Goal: Feedback & Contribution: Leave review/rating

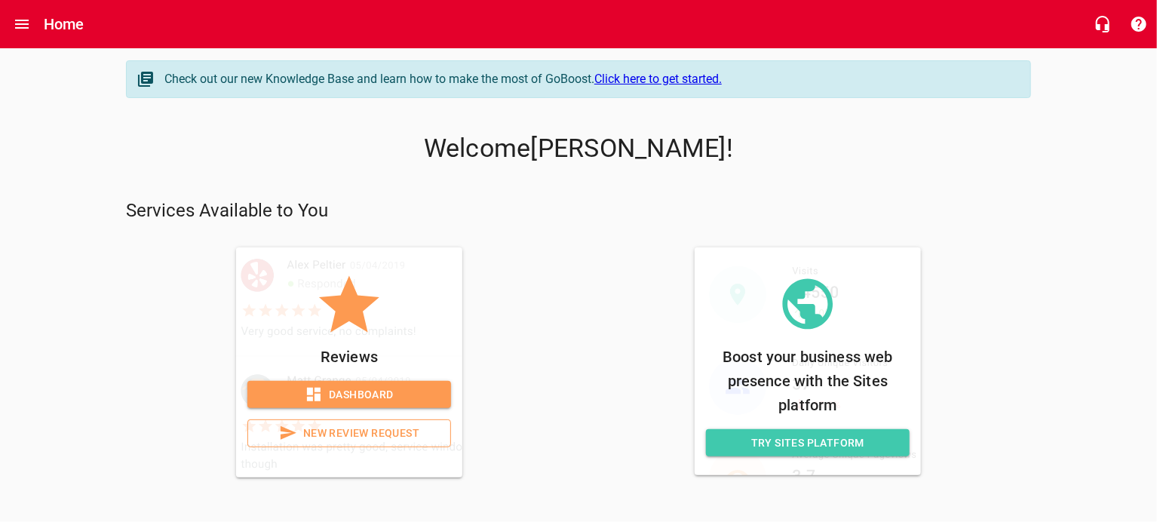
click at [353, 429] on span "New Review Request" at bounding box center [349, 433] width 178 height 19
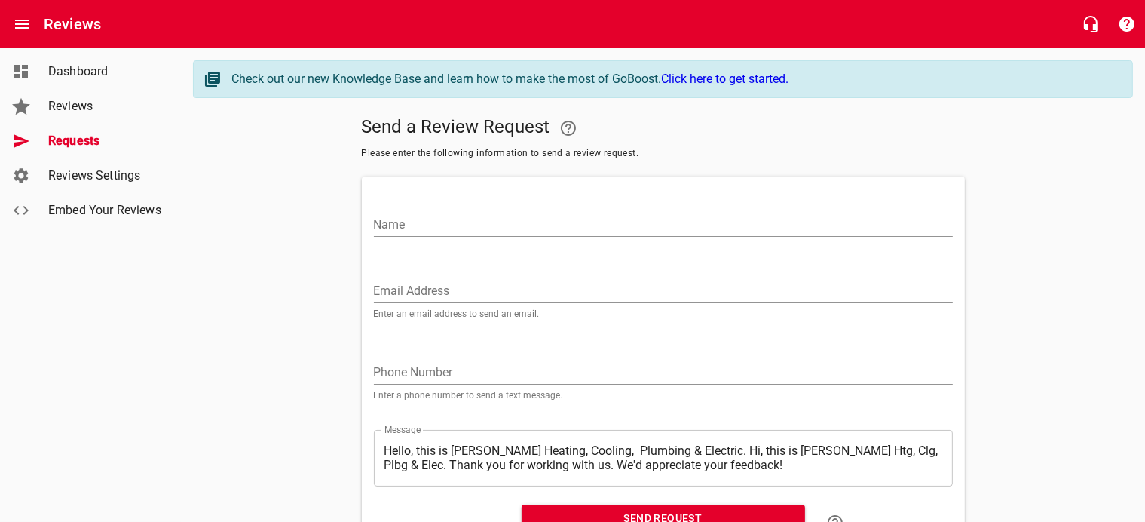
click at [415, 222] on input "Name" at bounding box center [663, 225] width 579 height 24
type input "[PERSON_NAME]"
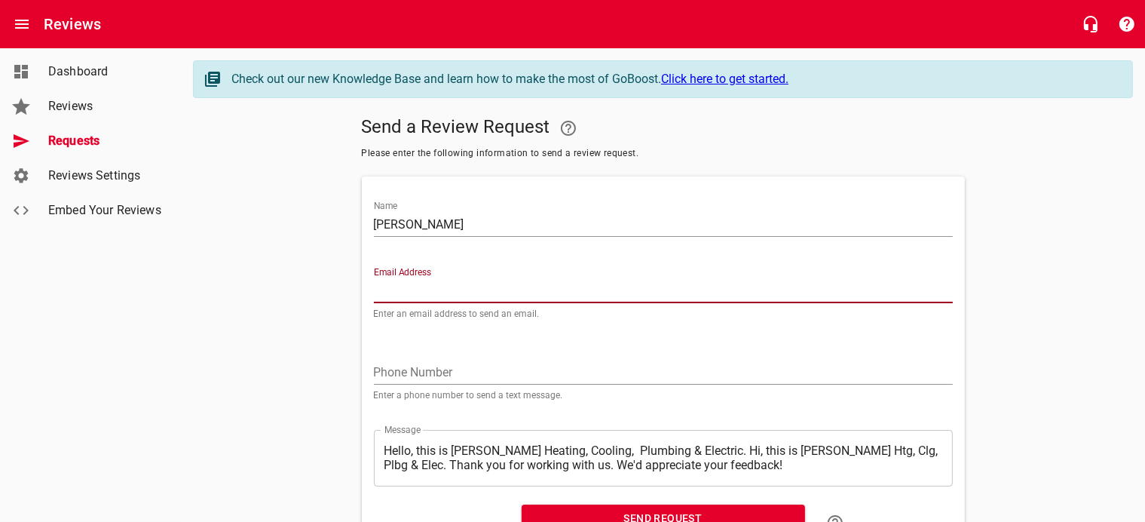
click at [385, 287] on input "Email Address" at bounding box center [663, 291] width 579 height 24
type input "[EMAIL_ADDRESS][DOMAIN_NAME]"
click at [395, 370] on input "tel" at bounding box center [663, 372] width 579 height 24
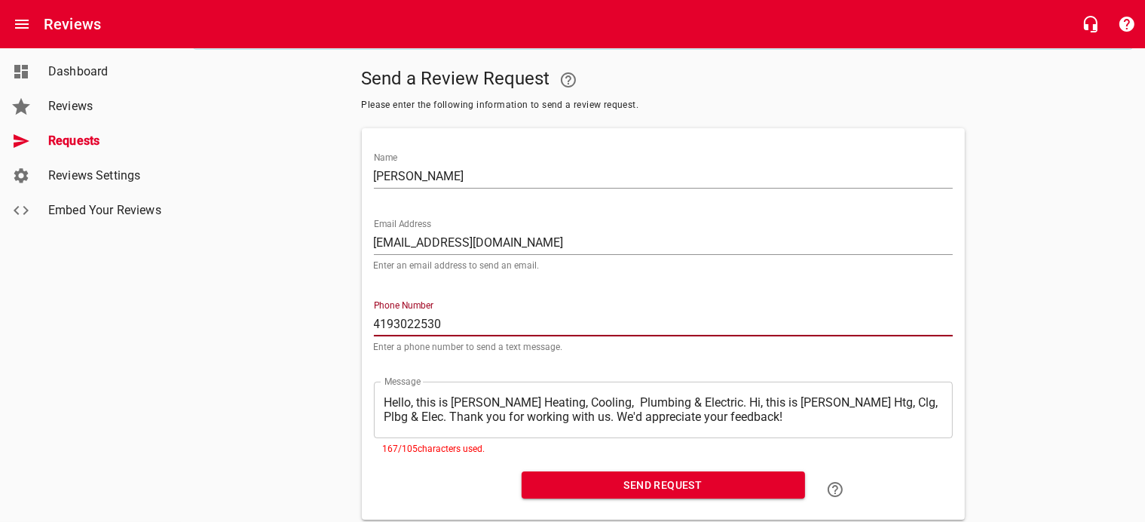
scroll to position [75, 0]
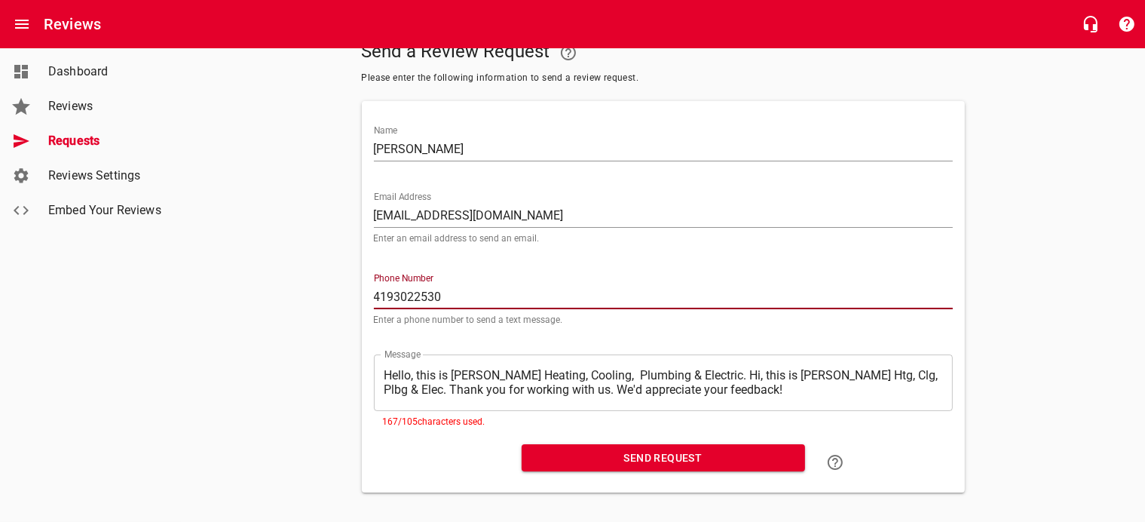
type input "4193022530"
click at [386, 375] on textarea "Hello, this is [PERSON_NAME] Heating, Cooling, Plumbing & Electric. Hi, this is…" at bounding box center [664, 382] width 558 height 29
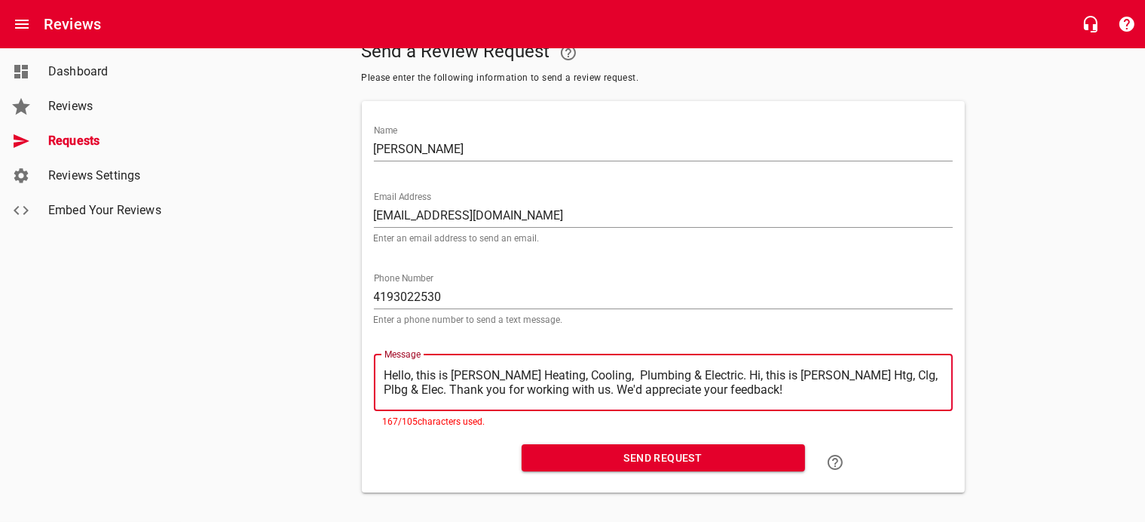
drag, startPoint x: 385, startPoint y: 372, endPoint x: 697, endPoint y: 367, distance: 312.9
click at [697, 367] on div "​ Hello, this is [PERSON_NAME] Heating, Cooling, Plumbing & Electric. Hi, this …" at bounding box center [663, 382] width 579 height 57
type textarea ". Hi, this is [PERSON_NAME] Htg, Clg, Plbg & Elec. Thank you for working with u…"
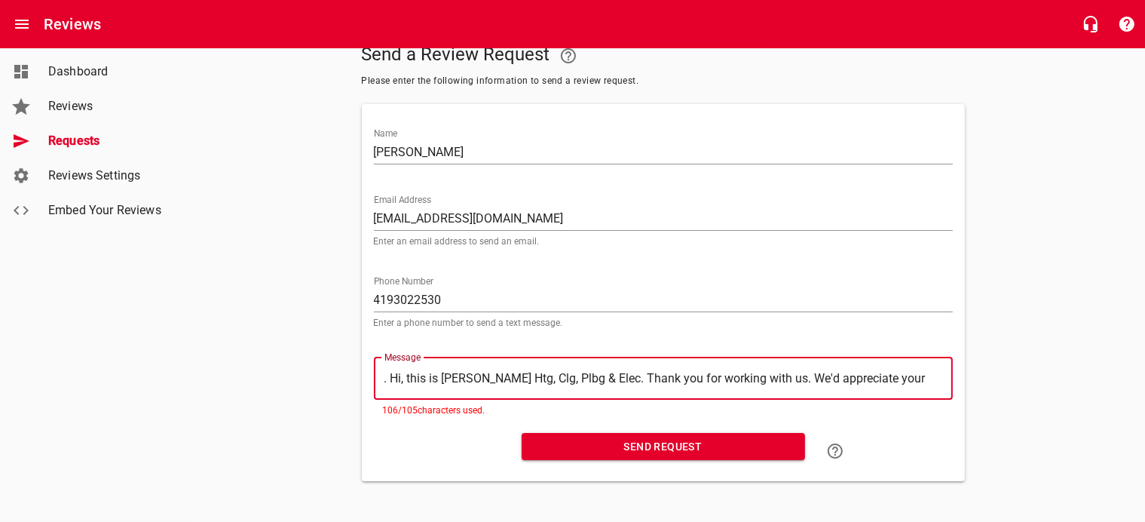
type textarea "Hi, this is [PERSON_NAME] Htg, Clg, Plbg & Elec. Thank you for working with us.…"
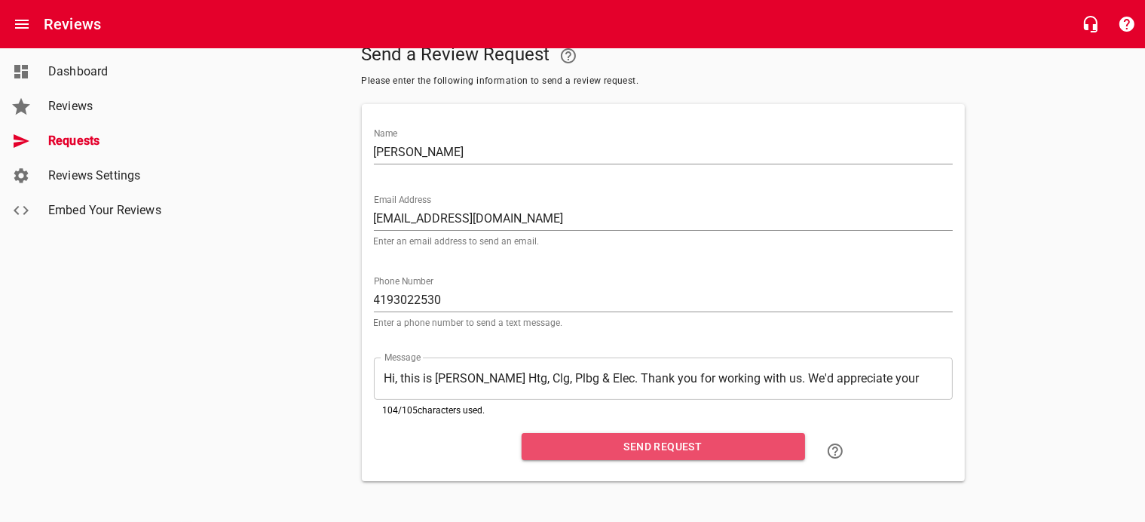
click at [648, 443] on span "Send Request" at bounding box center [663, 446] width 259 height 19
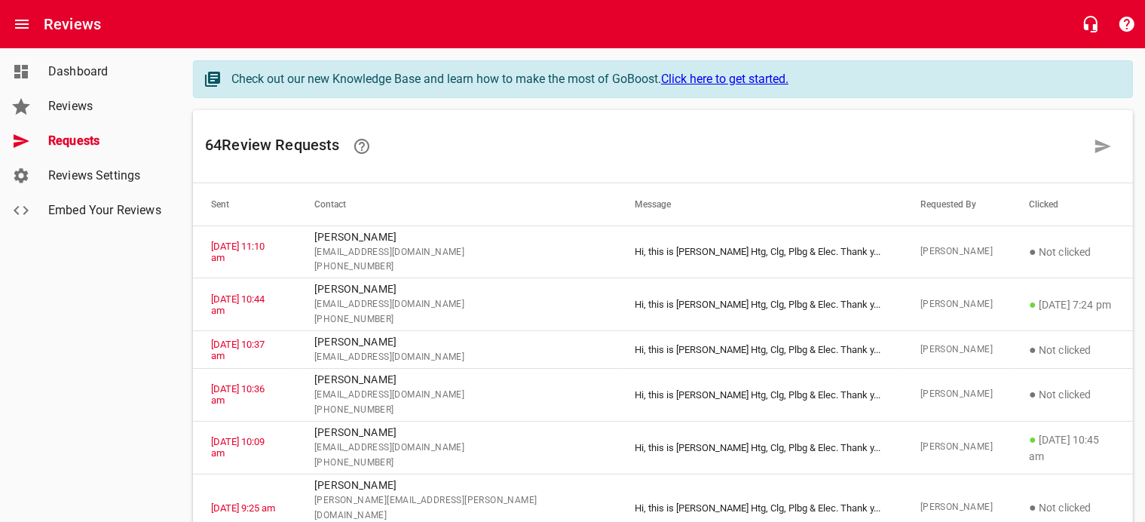
click at [88, 71] on span "Dashboard" at bounding box center [105, 72] width 115 height 18
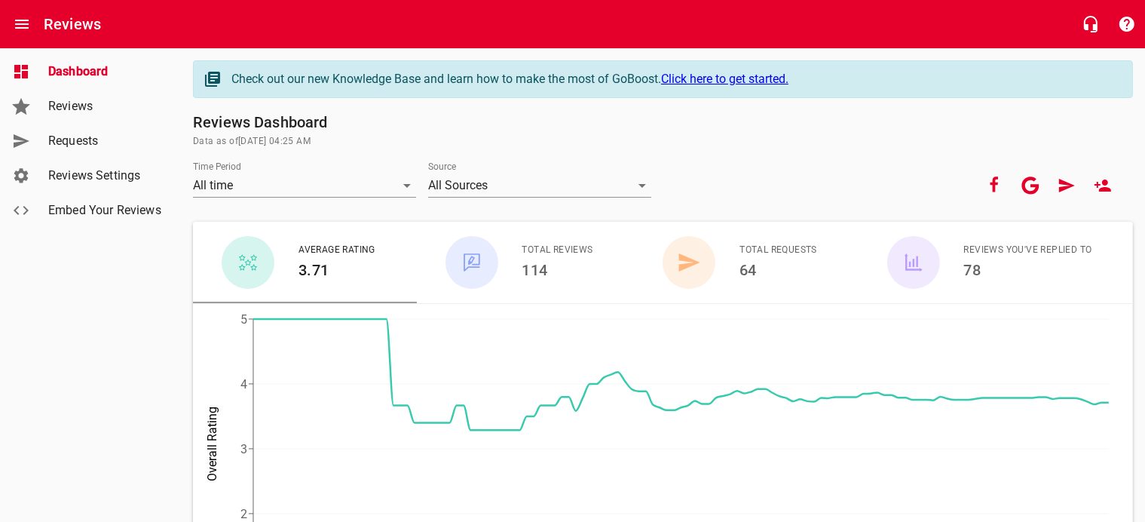
click at [81, 69] on span "Dashboard" at bounding box center [105, 72] width 115 height 18
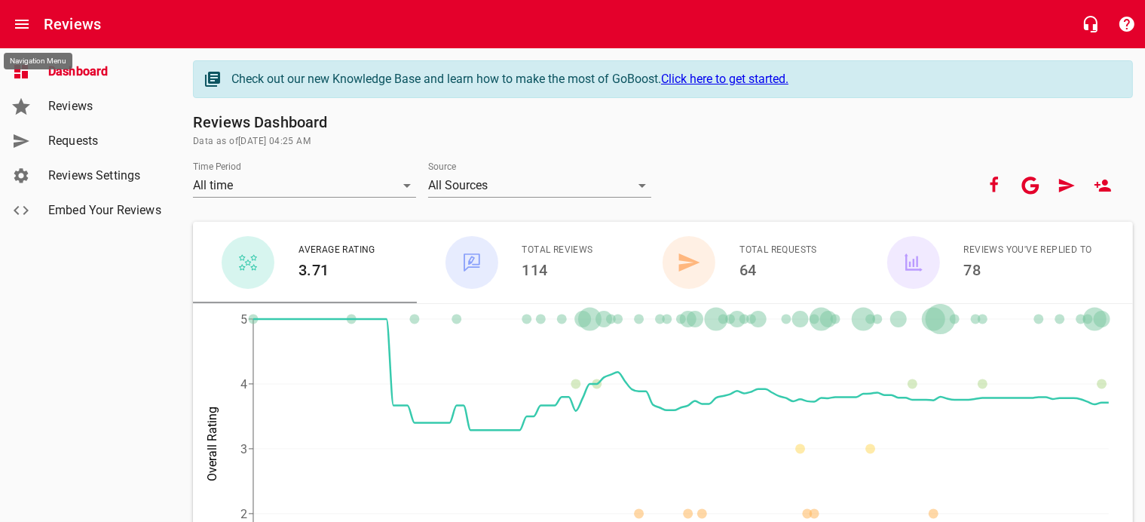
click at [22, 18] on icon "Open drawer" at bounding box center [22, 24] width 18 height 18
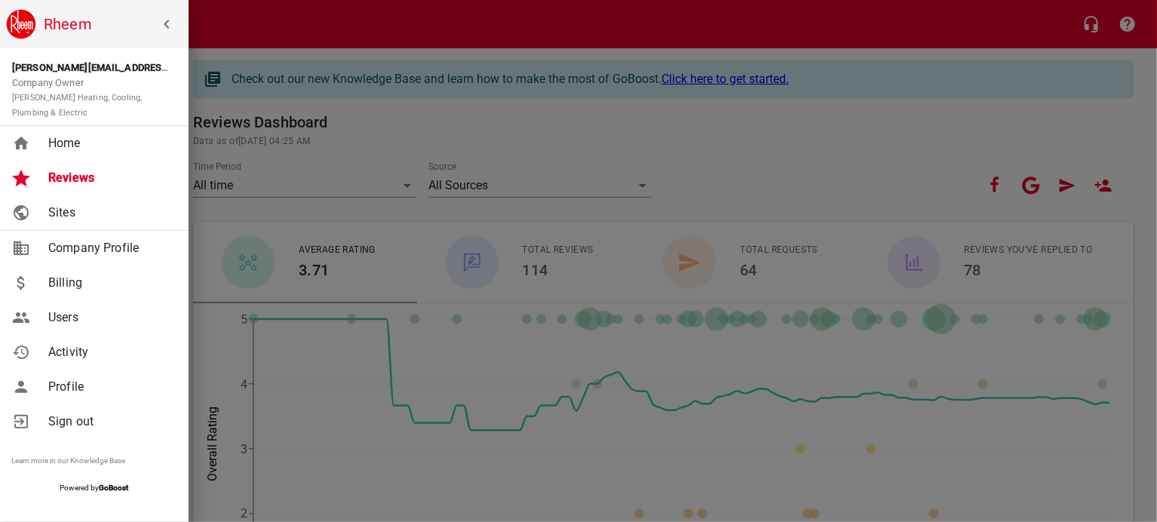
click at [66, 142] on span "Home" at bounding box center [109, 143] width 122 height 18
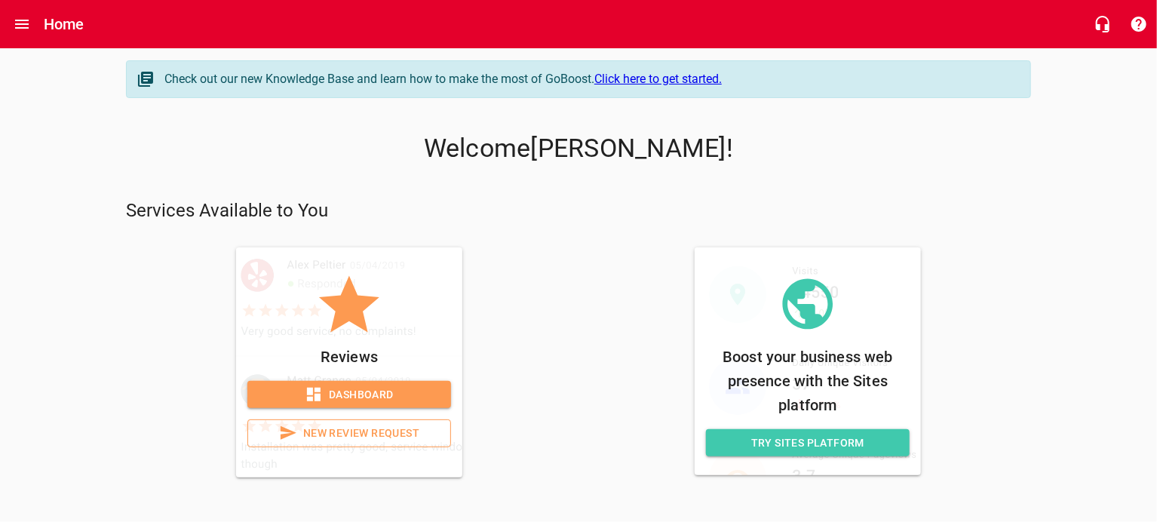
click at [345, 432] on span "New Review Request" at bounding box center [349, 433] width 178 height 19
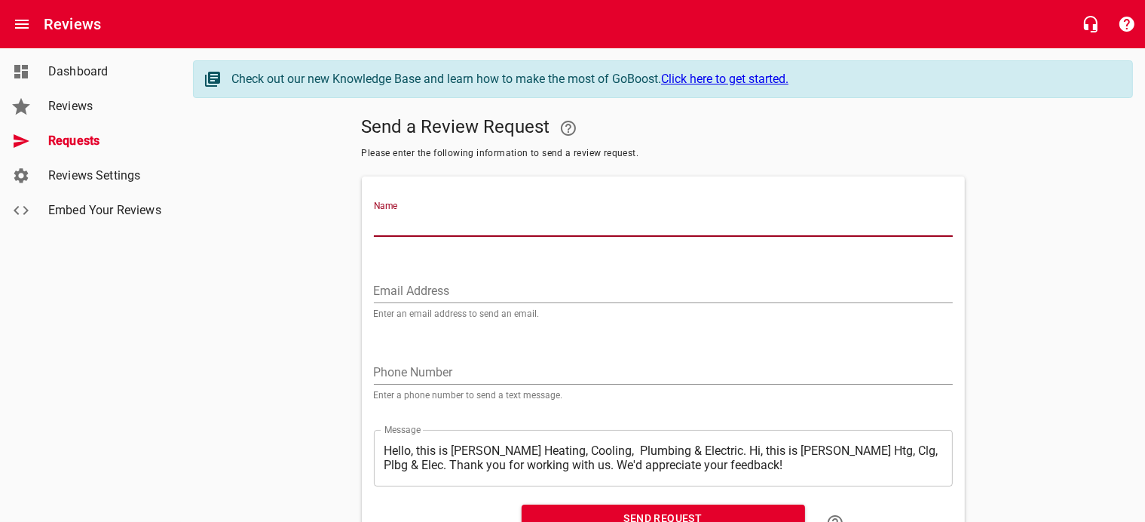
click at [440, 219] on input "Name" at bounding box center [663, 225] width 579 height 24
click at [386, 220] on input "Name" at bounding box center [663, 225] width 579 height 24
type input "[PERSON_NAME] & [PERSON_NAME]"
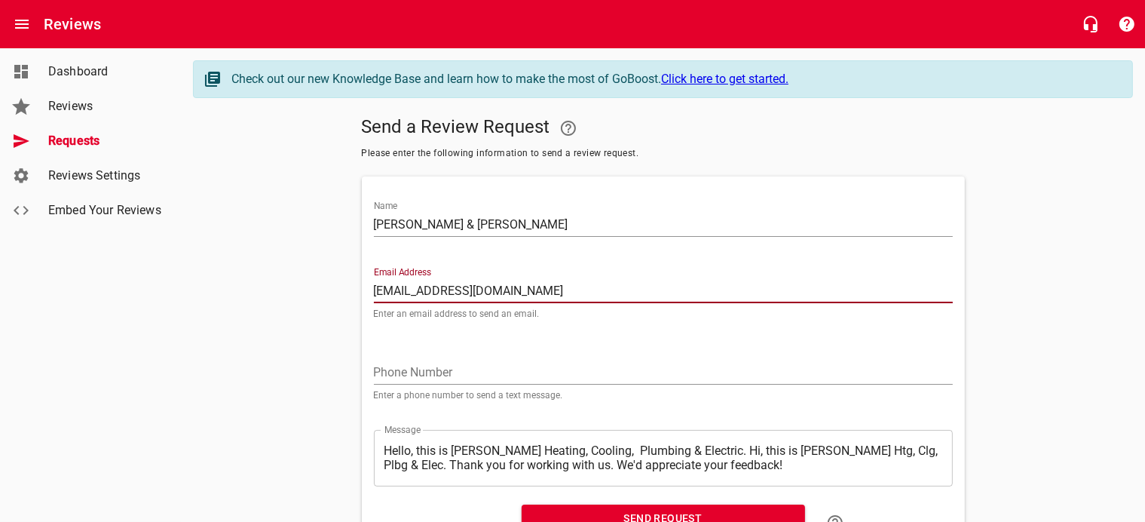
type input "[EMAIL_ADDRESS][DOMAIN_NAME]"
click at [409, 370] on input "tel" at bounding box center [663, 372] width 579 height 24
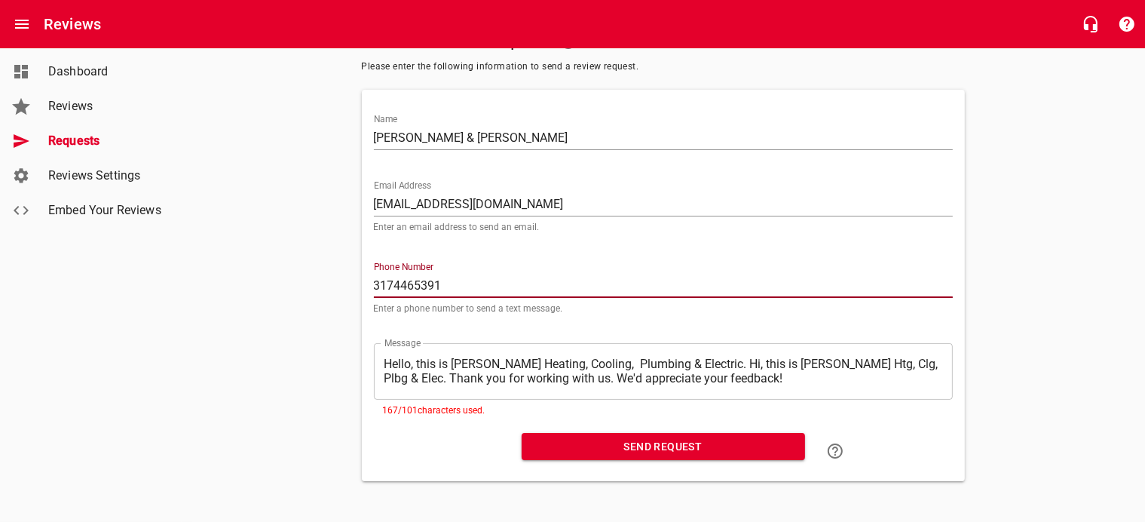
scroll to position [90, 0]
type input "3174465391"
click at [397, 357] on textarea "Hello, this is [PERSON_NAME] Heating, Cooling, Plumbing & Electric. Hi, this is…" at bounding box center [664, 371] width 558 height 29
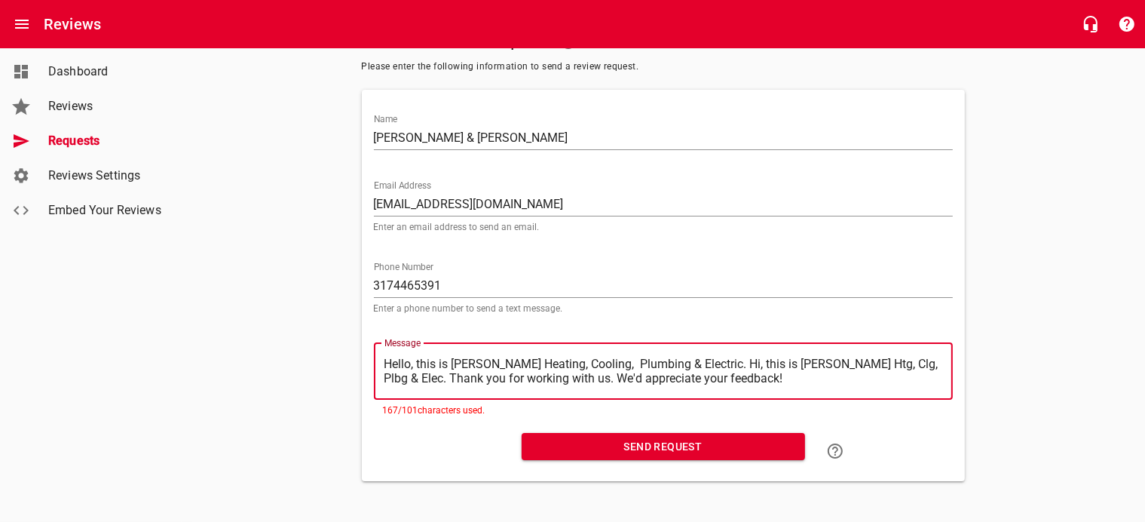
click at [387, 357] on textarea "Hello, this is [PERSON_NAME] Heating, Cooling, Plumbing & Electric. Hi, this is…" at bounding box center [664, 371] width 558 height 29
drag, startPoint x: 385, startPoint y: 358, endPoint x: 702, endPoint y: 354, distance: 317.4
click at [702, 357] on textarea "Hello, this is [PERSON_NAME] Heating, Cooling, Plumbing & Electric. Hi, this is…" at bounding box center [664, 371] width 558 height 29
type textarea "Hi, this is [PERSON_NAME] Htg, Clg, Plbg & Elec. Thank you for working with us.…"
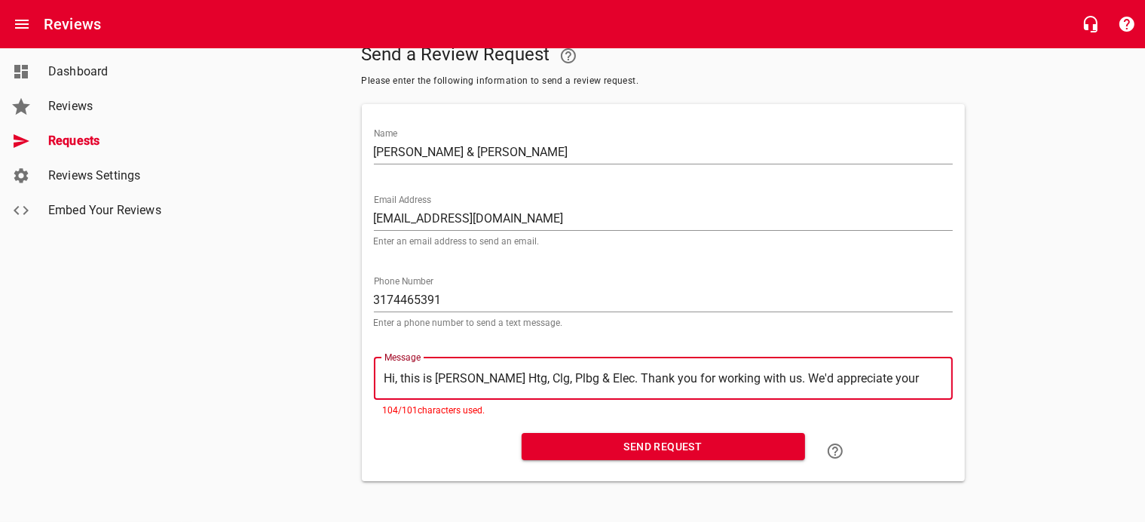
type textarea "Hi, this is [PERSON_NAME] Htg, Clg, Plbg & Elec. Thank you for working with us.…"
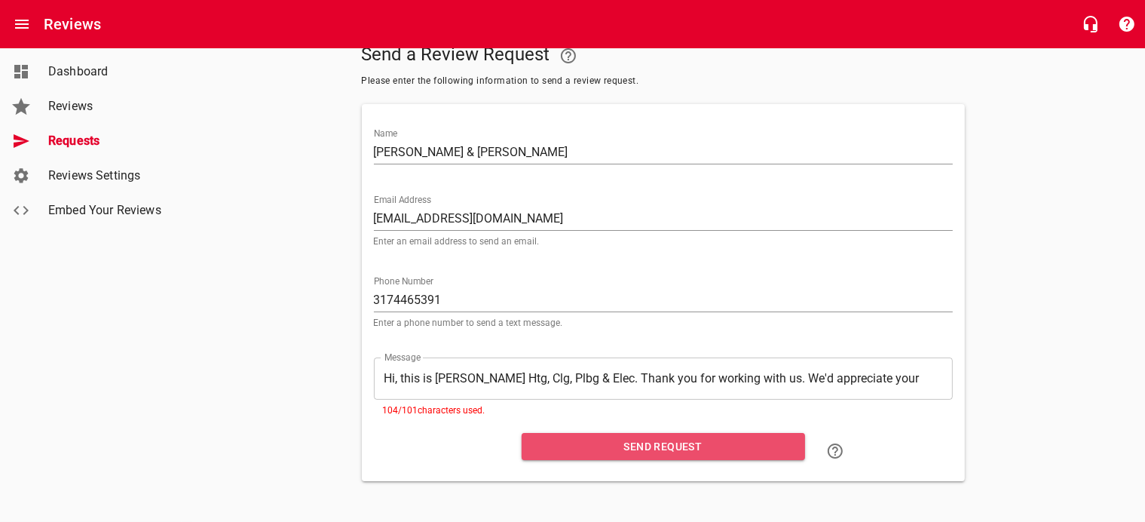
click at [663, 446] on span "Send Request" at bounding box center [663, 446] width 259 height 19
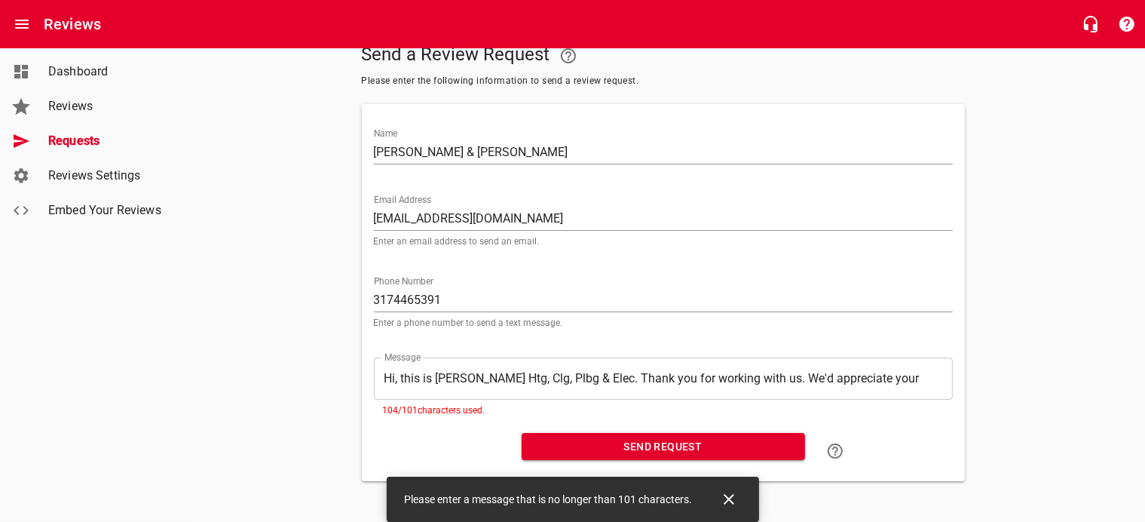
click at [433, 380] on textarea "Hi, this is [PERSON_NAME] Htg, Clg, Plbg & Elec. Thank you for working with us.…" at bounding box center [664, 378] width 558 height 14
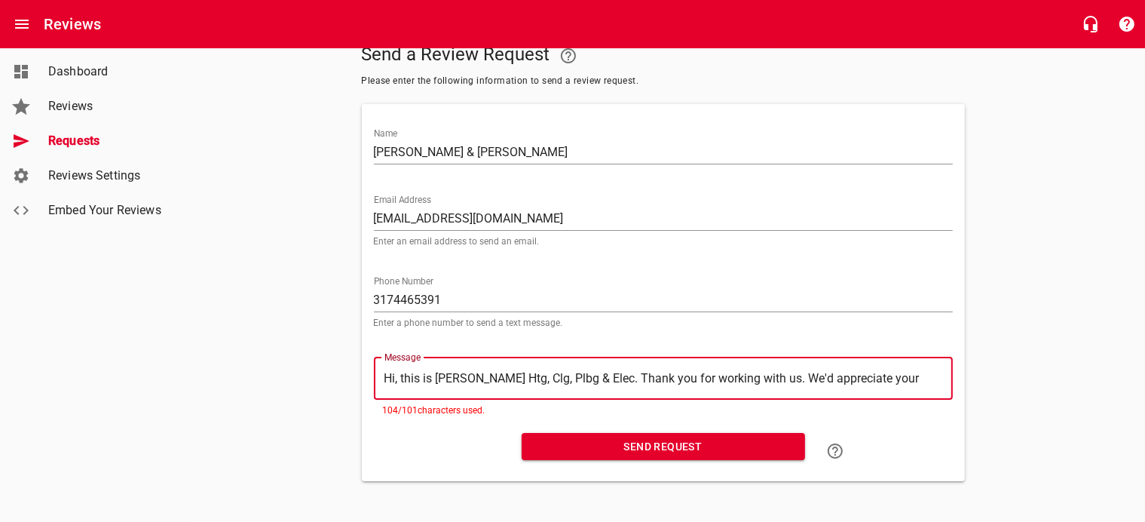
click at [498, 375] on textarea "Hi, this is [PERSON_NAME] Htg, Clg, Plbg & Elec. Thank you for working with us.…" at bounding box center [664, 378] width 558 height 14
type textarea "Hi, this is [PERSON_NAME] Htg Clg, Plbg & Elec. Thank you for working with us. …"
click at [519, 374] on textarea "Hi, this is [PERSON_NAME] Htg Clg, Plbg & Elec. Thank you for working with us. …" at bounding box center [664, 378] width 558 height 14
type textarea "Hi, this is [PERSON_NAME] Htg Clg Plbg & Elec. Thank you for working with us. W…"
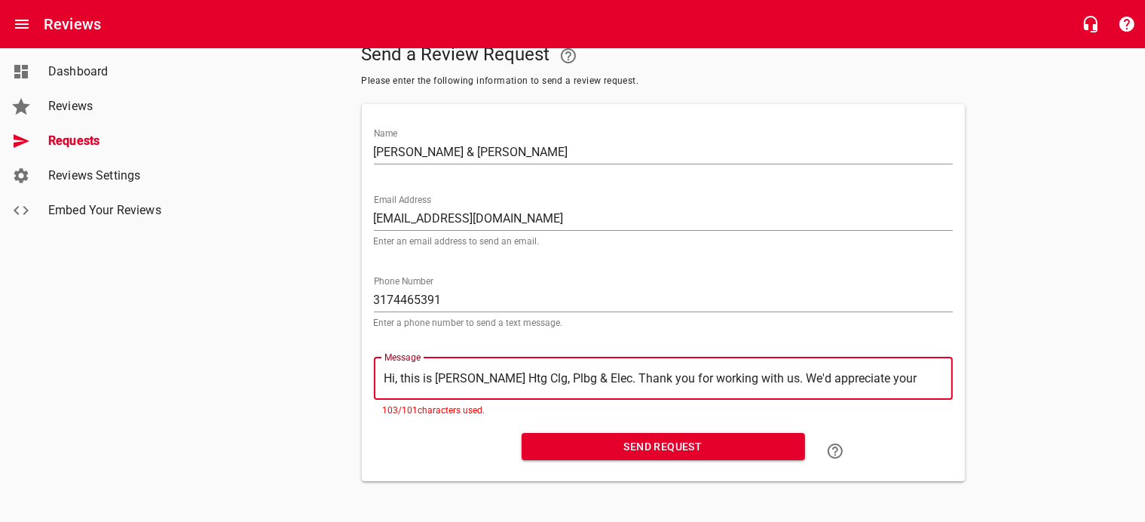
type textarea "Hi, this is [PERSON_NAME] Htg Clg Plbg & Elec. Thank you for working with us. W…"
click at [599, 371] on textarea "Hi, this is [PERSON_NAME] Htg Clg Plbg & Elec. Thank you for working with us. W…" at bounding box center [664, 378] width 558 height 14
click at [401, 374] on textarea "Hi, this is [PERSON_NAME] Htg Clg Plbg & Elec. Thank you for working with us. W…" at bounding box center [664, 378] width 558 height 14
type textarea "Hi, this is Browns Htg Clg Plbg & Elec. Thank you for working with us. We'd app…"
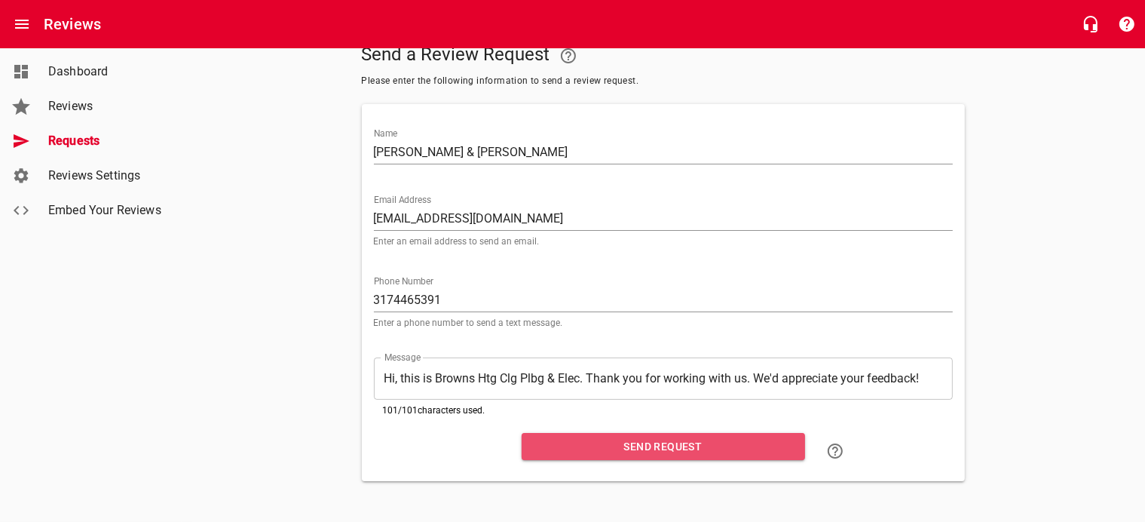
click at [633, 445] on span "Send Request" at bounding box center [663, 446] width 259 height 19
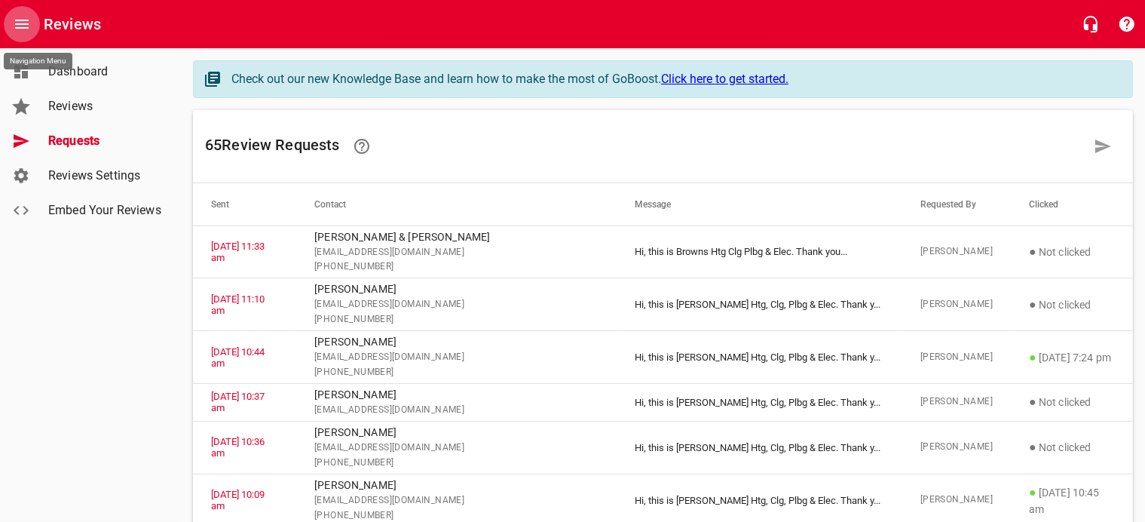
click at [29, 26] on icon "Open drawer" at bounding box center [22, 24] width 18 height 18
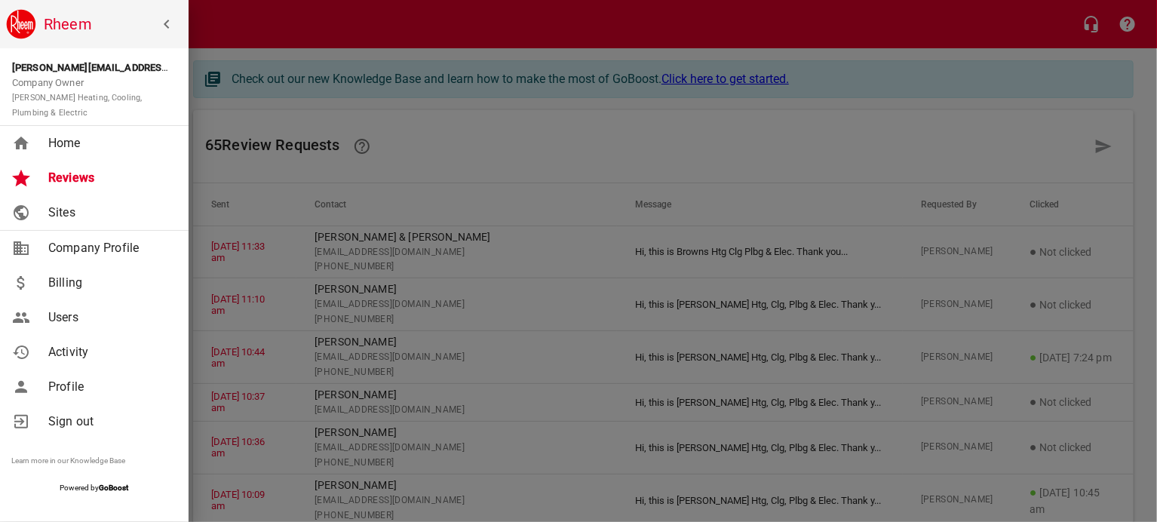
click at [60, 144] on span "Home" at bounding box center [109, 143] width 122 height 18
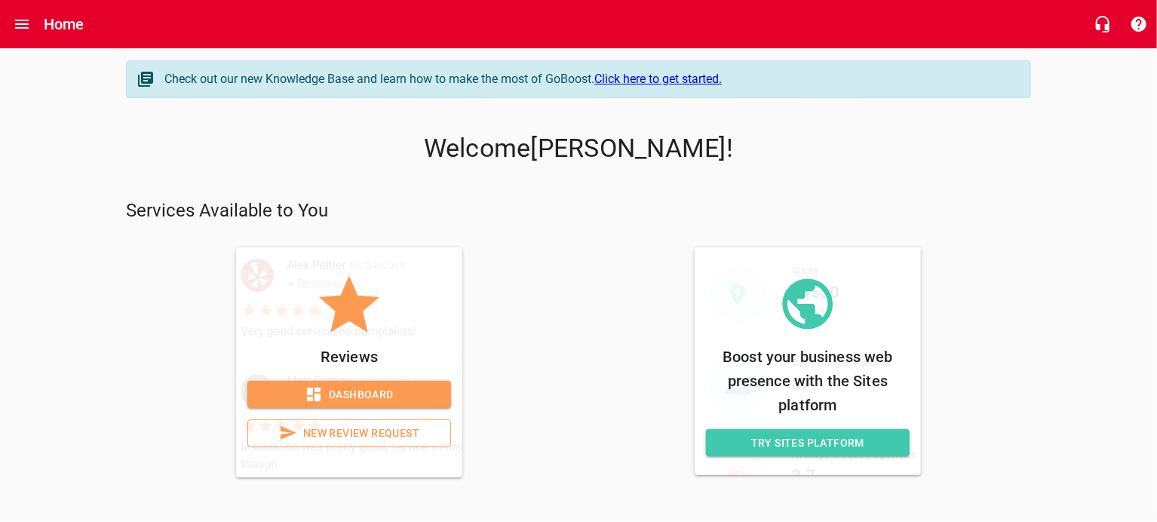
click at [362, 435] on span "New Review Request" at bounding box center [349, 433] width 178 height 19
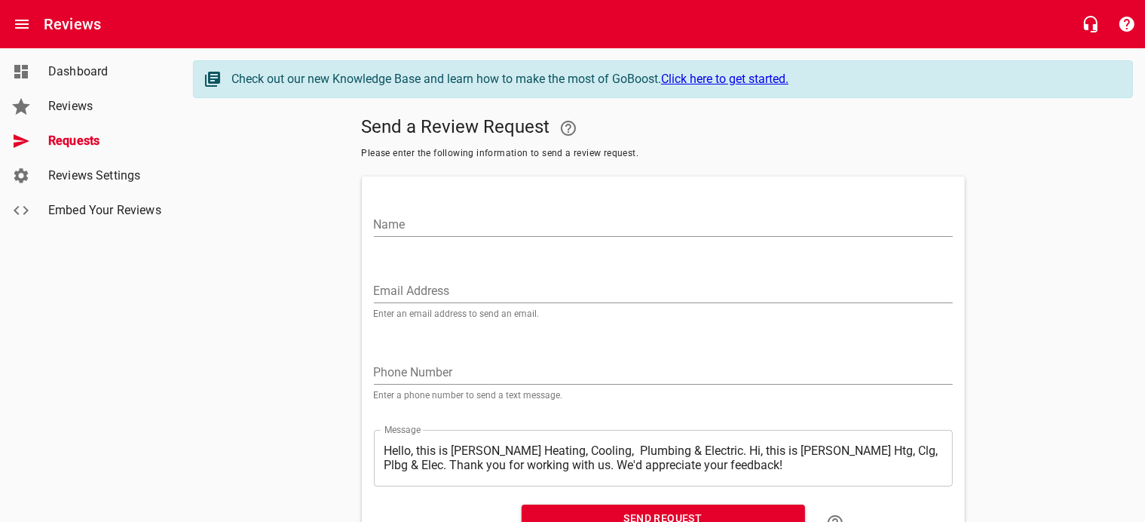
click at [435, 213] on input "Name" at bounding box center [663, 225] width 579 height 24
type input "[PERSON_NAME]"
click at [395, 290] on input "Email Address" at bounding box center [663, 291] width 579 height 24
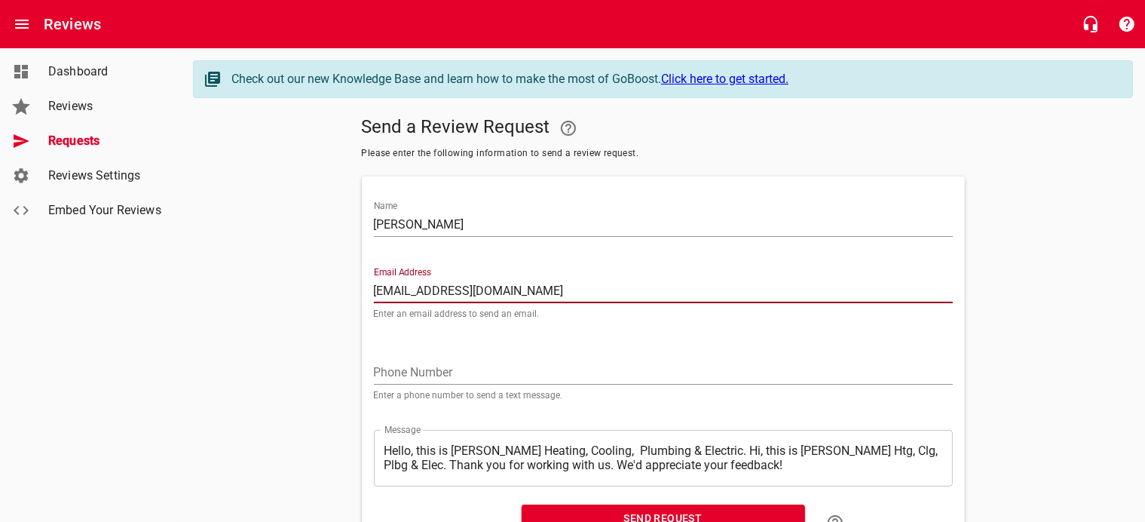
type input "[EMAIL_ADDRESS][DOMAIN_NAME]"
click at [399, 373] on input "tel" at bounding box center [663, 372] width 579 height 24
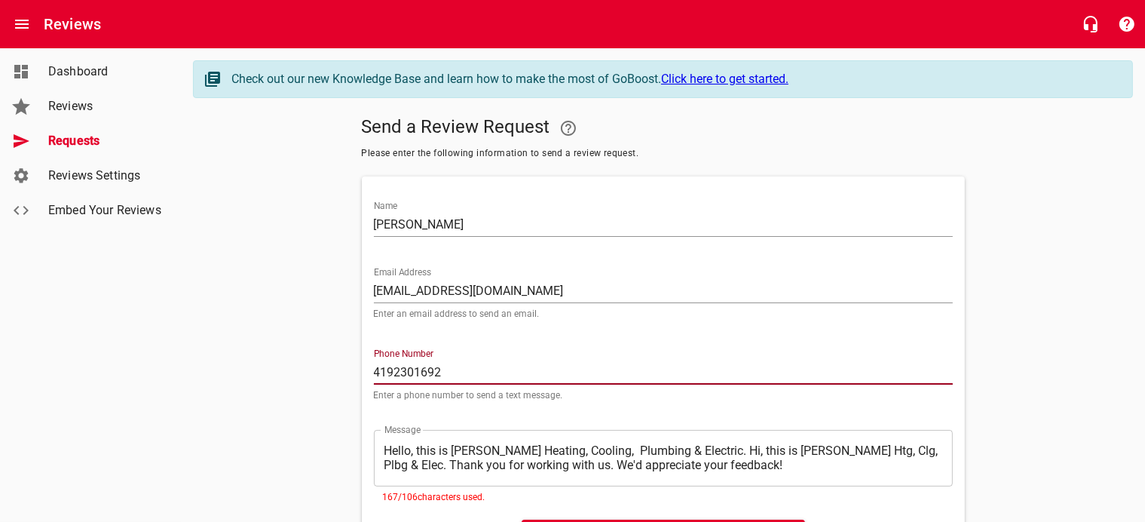
type input "4192301692"
click at [452, 437] on div "​ Hello, this is [PERSON_NAME] Heating, Cooling, Plumbing & Electric. Hi, this …" at bounding box center [663, 458] width 579 height 57
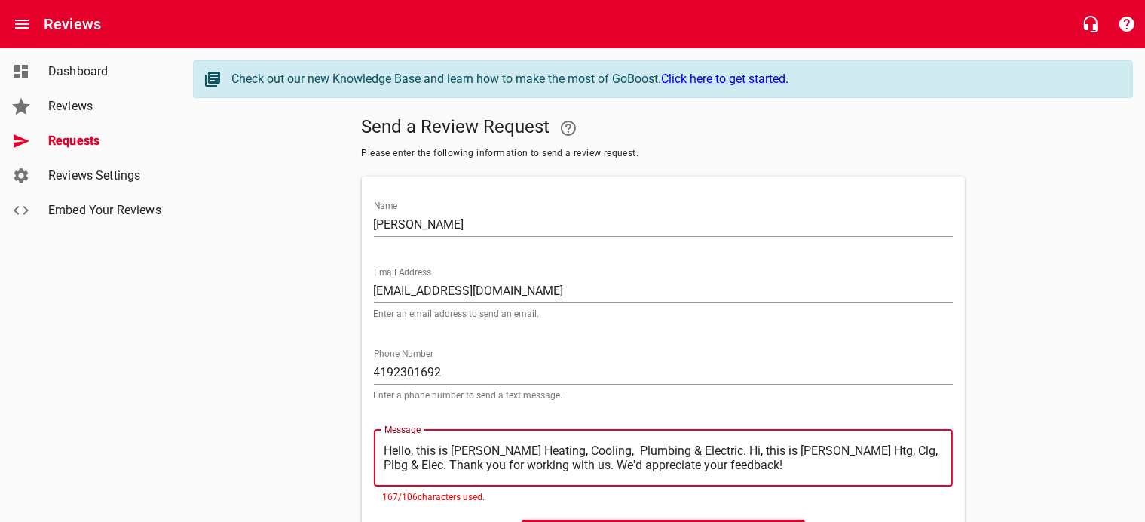
drag, startPoint x: 384, startPoint y: 449, endPoint x: 700, endPoint y: 449, distance: 315.9
click at [700, 449] on textarea "Hello, this is [PERSON_NAME] Heating, Cooling, Plumbing & Electric. Hi, this is…" at bounding box center [664, 457] width 558 height 29
type textarea "Hi, this is [PERSON_NAME] Htg, Clg, Plbg & Elec. Thank you for working with us.…"
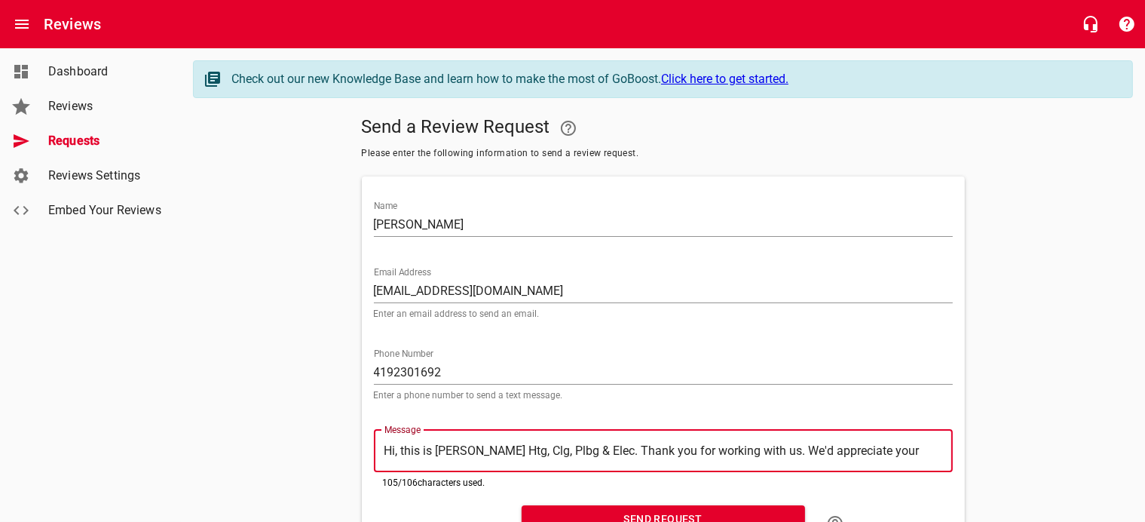
type textarea "Hi, this is [PERSON_NAME] Htg, Clg, Plbg & Elec. Thank you for working with us.…"
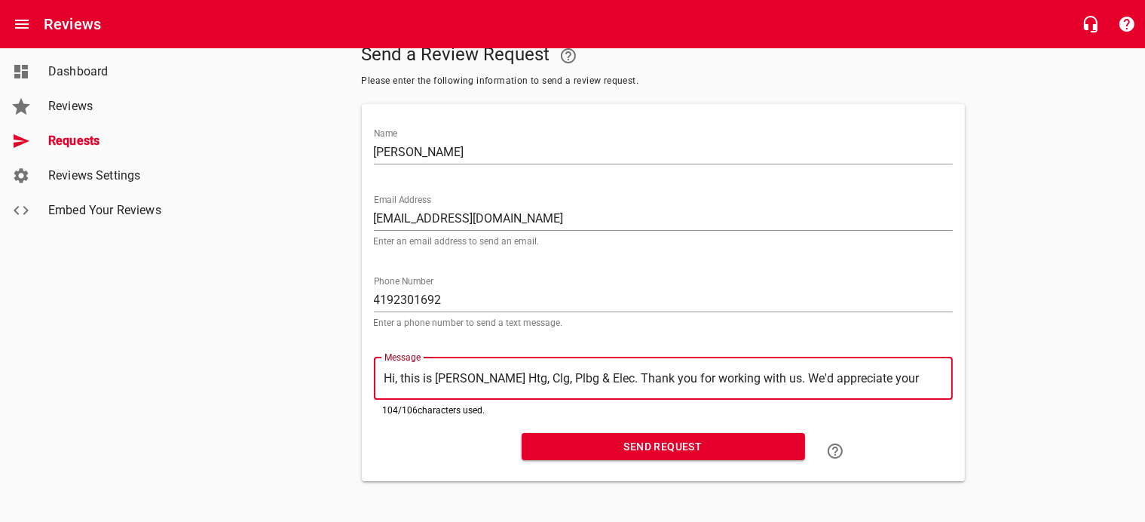
scroll to position [75, 0]
type textarea "Hi, this is [PERSON_NAME] Htg, Clg, Plbg & Elec. Thank you for working with us.…"
click at [662, 439] on span "Send Request" at bounding box center [663, 446] width 259 height 19
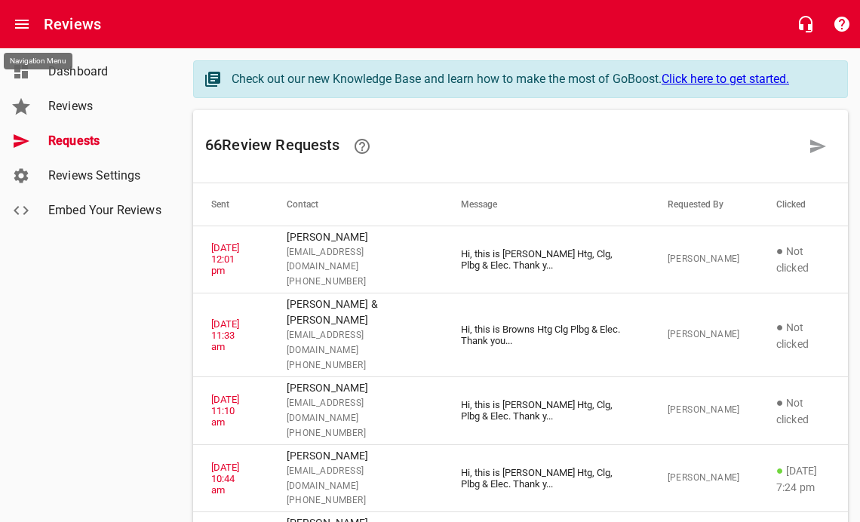
click at [21, 20] on icon "Open drawer" at bounding box center [22, 24] width 14 height 9
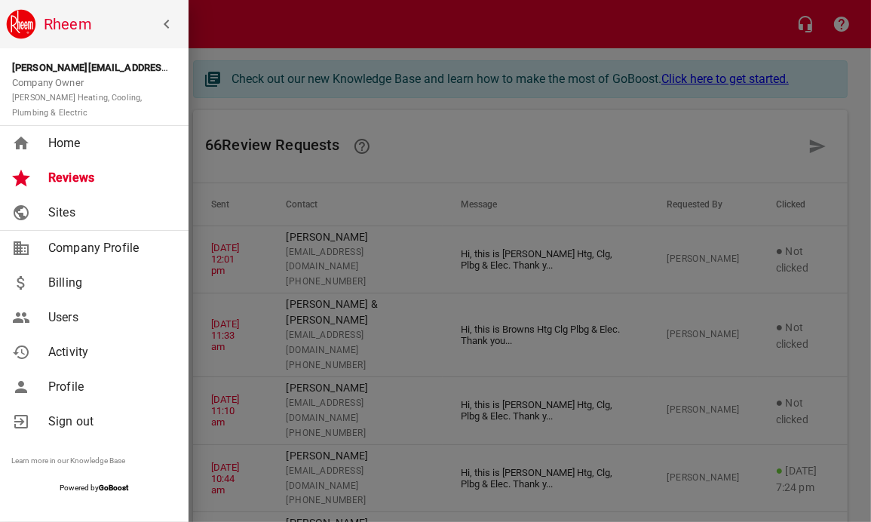
click at [67, 147] on span "Home" at bounding box center [109, 143] width 122 height 18
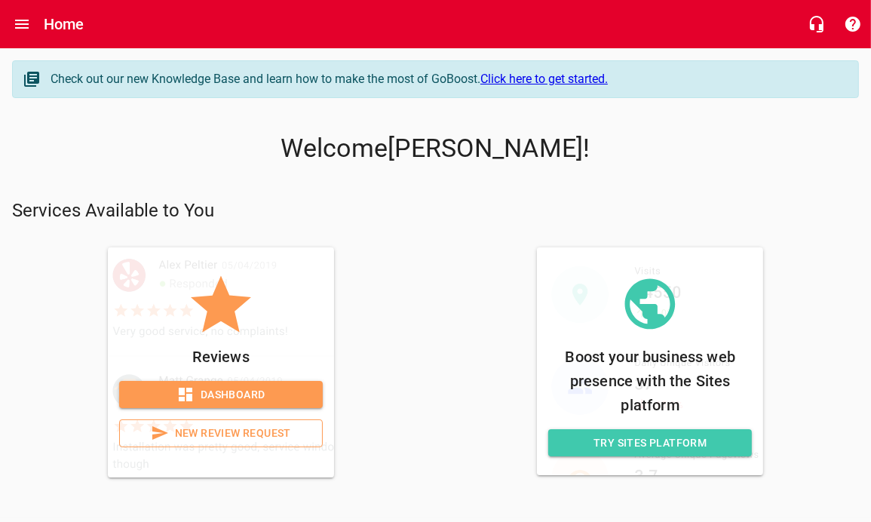
click at [201, 431] on span "New Review Request" at bounding box center [221, 433] width 178 height 19
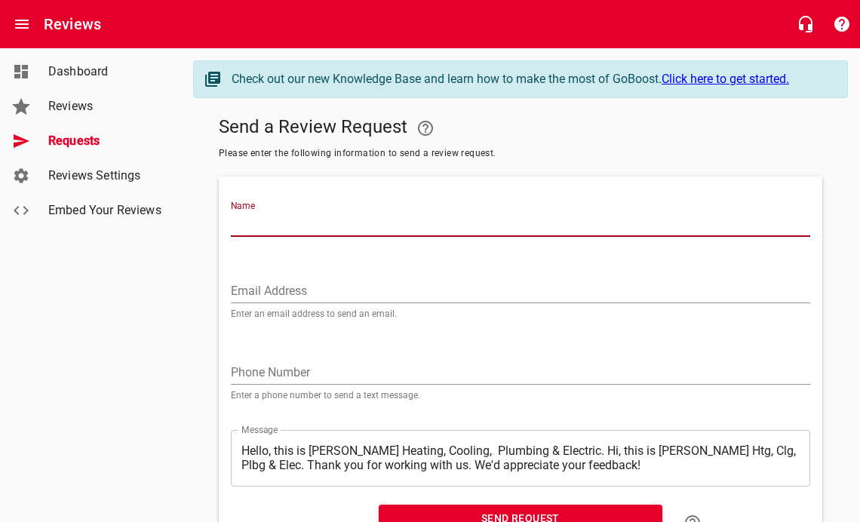
click at [270, 216] on input "Name" at bounding box center [520, 225] width 579 height 24
type input "[PERSON_NAME]"
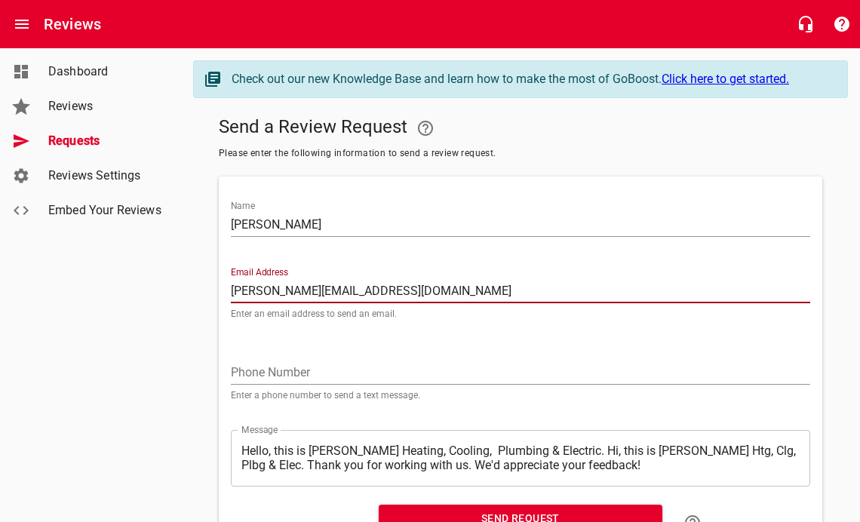
type input "[PERSON_NAME][EMAIL_ADDRESS][DOMAIN_NAME]"
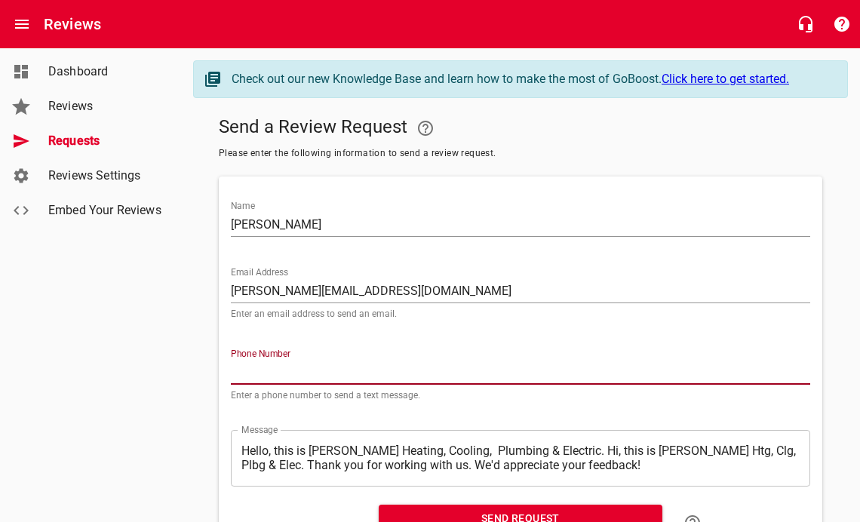
click at [265, 367] on input "tel" at bounding box center [520, 372] width 579 height 24
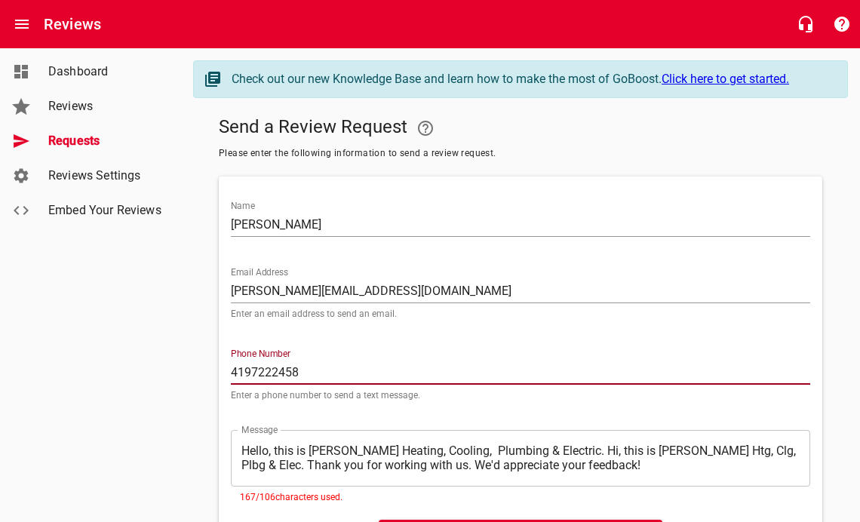
scroll to position [75, 0]
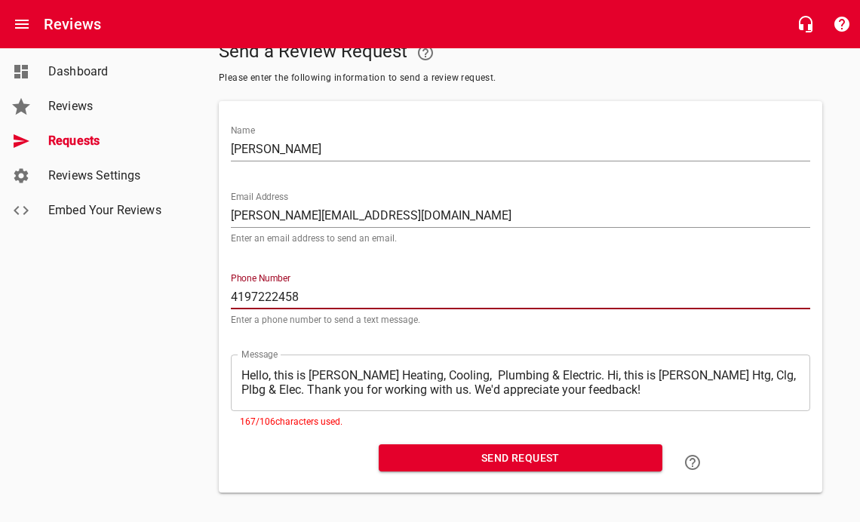
type input "4197222458"
click at [261, 379] on textarea "Hello, this is [PERSON_NAME] Heating, Cooling, Plumbing & Electric. Hi, this is…" at bounding box center [520, 382] width 558 height 29
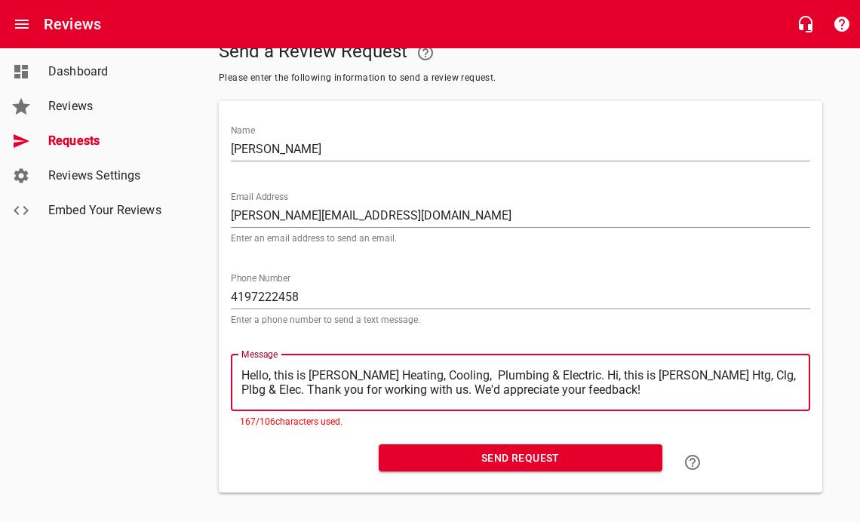
drag, startPoint x: 244, startPoint y: 373, endPoint x: 559, endPoint y: 367, distance: 315.2
click at [559, 367] on div "​ Hello, this is [PERSON_NAME] Heating, Cooling, Plumbing & Electric. Hi, this …" at bounding box center [520, 382] width 579 height 57
type textarea "Hi, this is [PERSON_NAME] Htg, Clg, Plbg & Elec. Thank you for working with us.…"
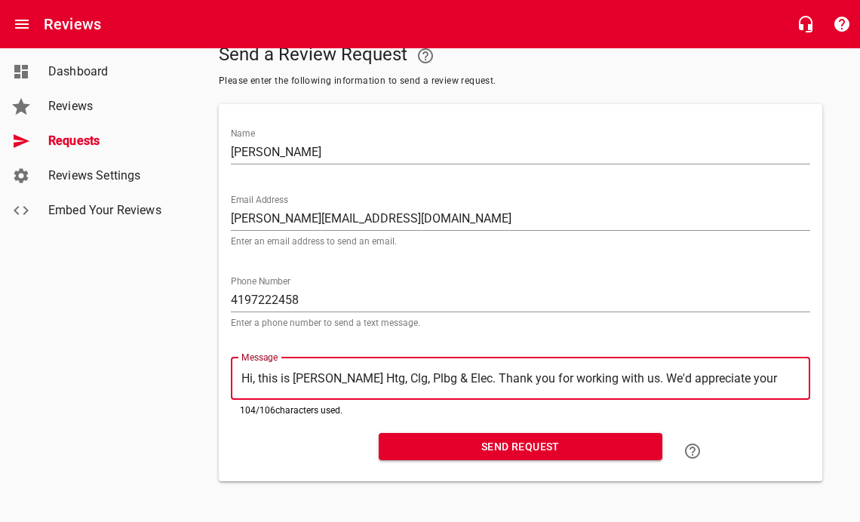
type textarea "Hi, this is [PERSON_NAME] Htg, Clg, Plbg & Elec. Thank you for working with us.…"
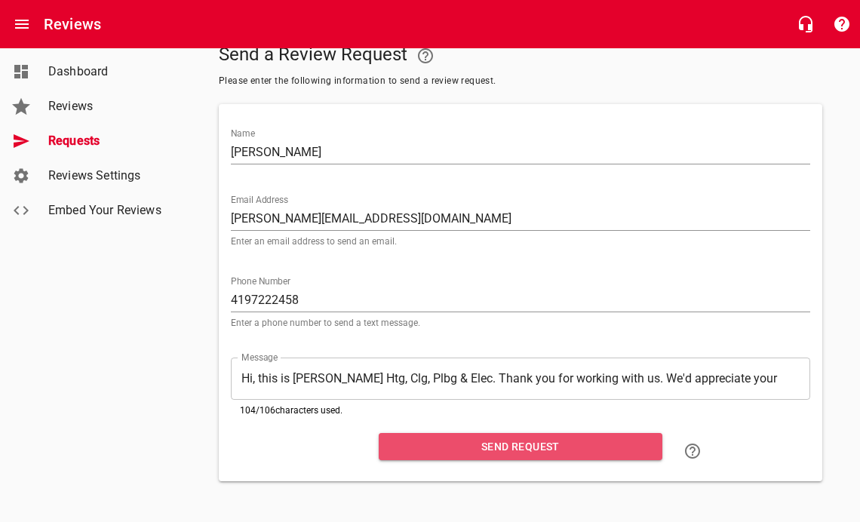
click at [519, 443] on span "Send Request" at bounding box center [520, 446] width 259 height 19
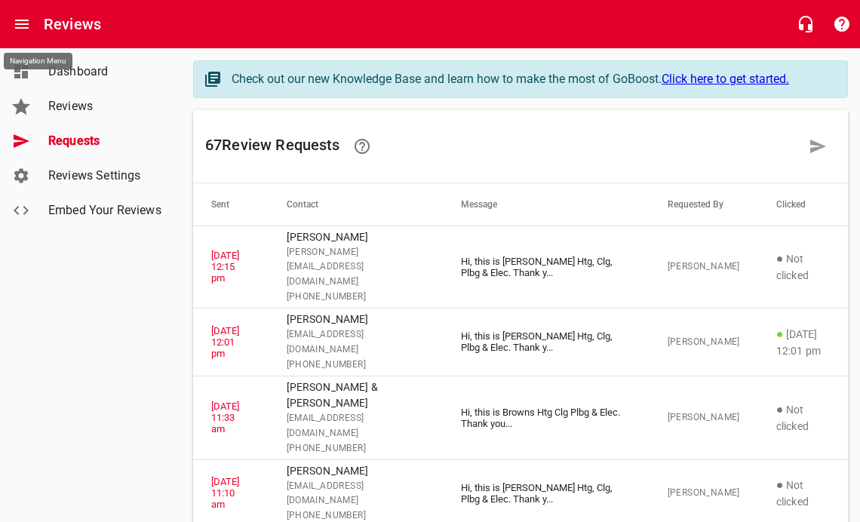
click at [27, 17] on icon "Open drawer" at bounding box center [22, 24] width 18 height 18
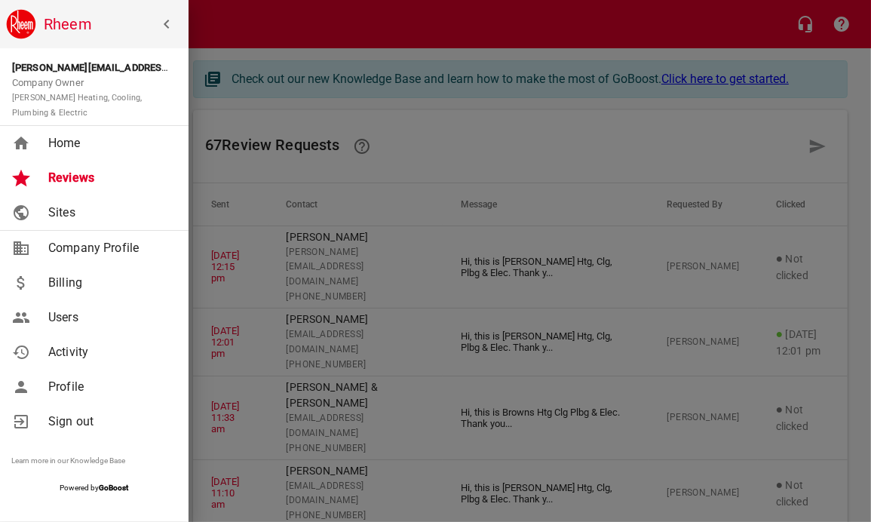
click at [63, 142] on span "Home" at bounding box center [109, 143] width 122 height 18
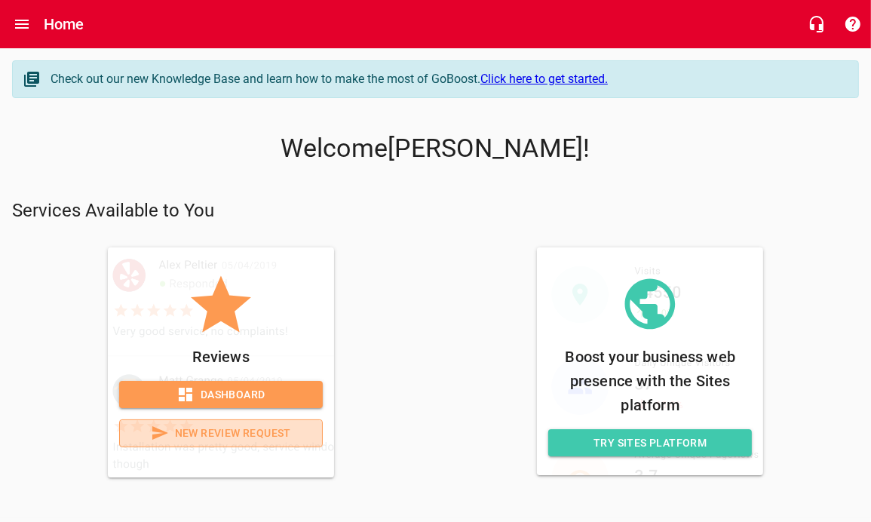
click at [248, 438] on span "New Review Request" at bounding box center [221, 433] width 178 height 19
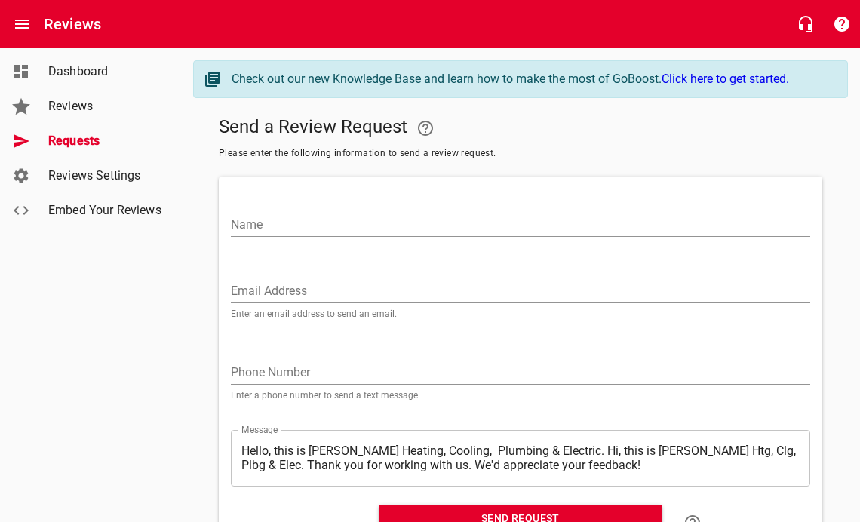
click at [267, 226] on input "Name" at bounding box center [520, 225] width 579 height 24
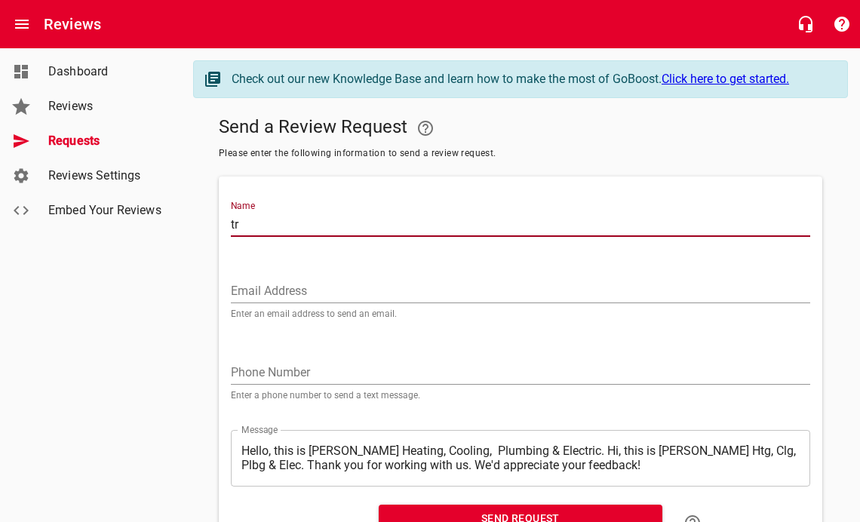
type input "t"
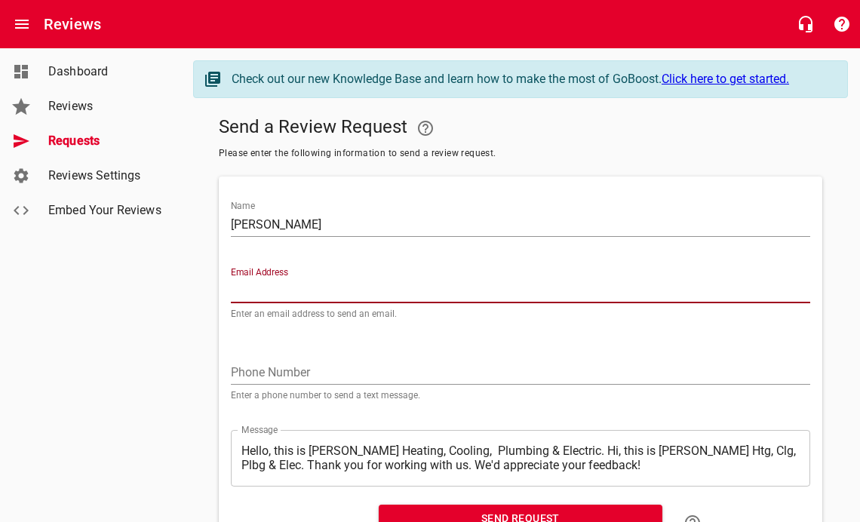
click at [280, 222] on input "[PERSON_NAME]" at bounding box center [520, 225] width 579 height 24
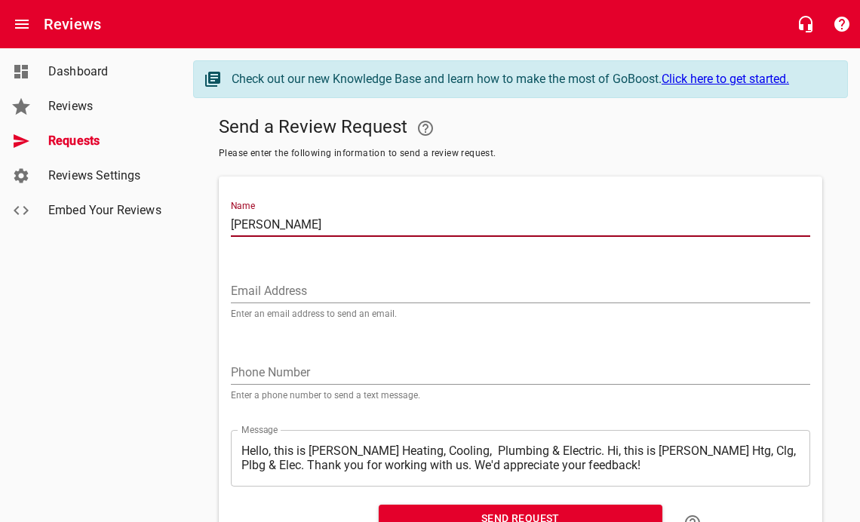
type input "[PERSON_NAME]"
click at [265, 364] on input "tel" at bounding box center [520, 372] width 579 height 24
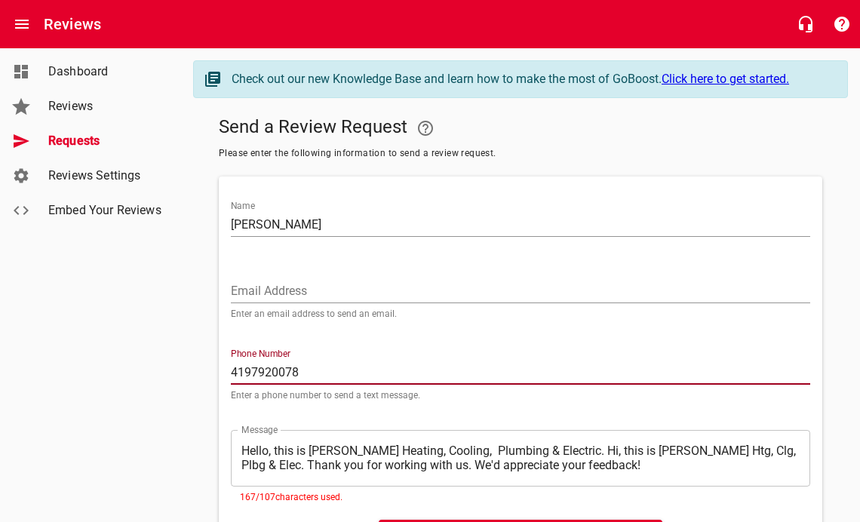
type input "4197920078"
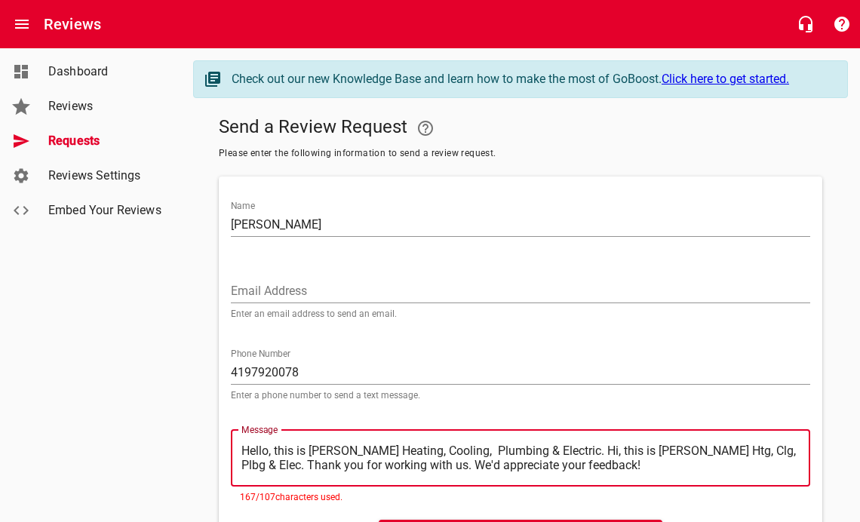
click at [332, 449] on textarea "Hello, this is [PERSON_NAME] Heating, Cooling, Plumbing & Electric. Hi, this is…" at bounding box center [520, 457] width 558 height 29
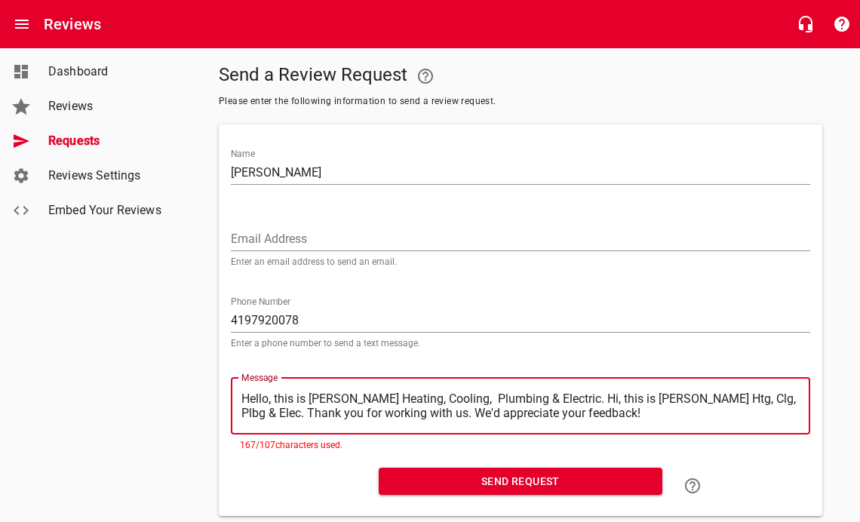
scroll to position [75, 0]
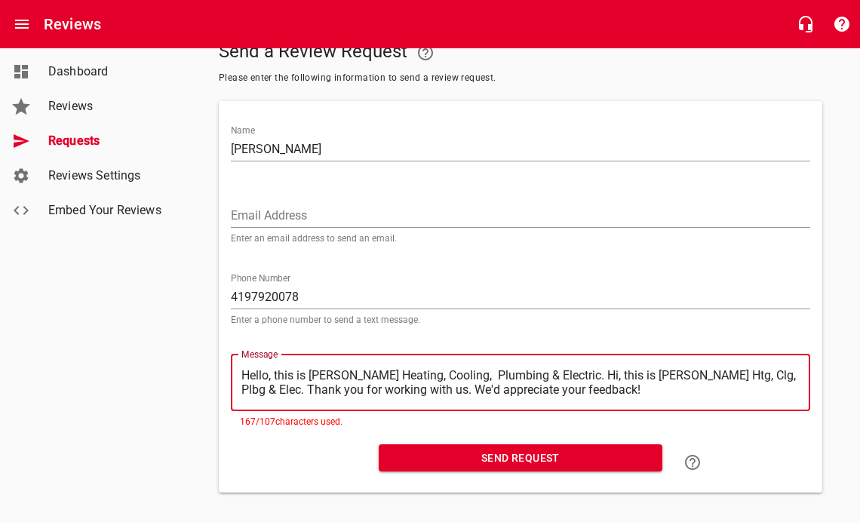
drag, startPoint x: 244, startPoint y: 375, endPoint x: 558, endPoint y: 369, distance: 314.5
click at [558, 369] on textarea "Hello, this is [PERSON_NAME] Heating, Cooling, Plumbing & Electric. Hi, this is…" at bounding box center [520, 382] width 558 height 29
type textarea "Hi, this is [PERSON_NAME] Htg, Clg, Plbg & Elec. Thank you for working with us.…"
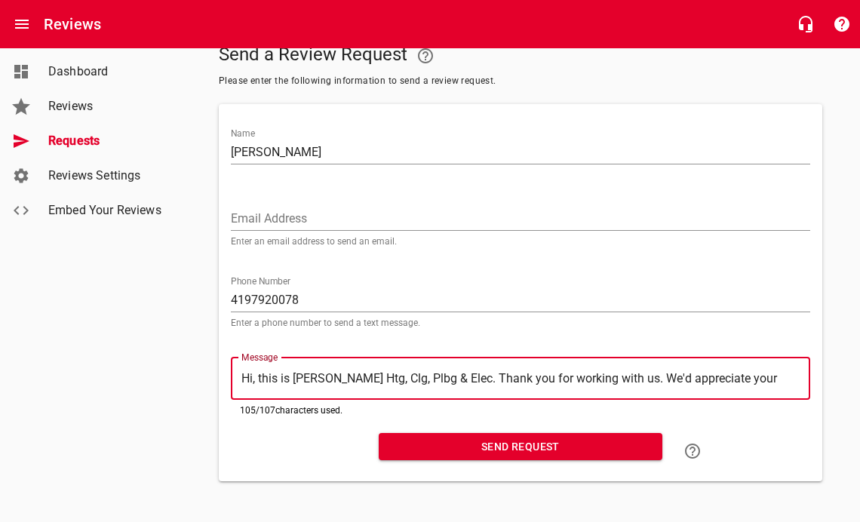
type textarea "Hi, this is [PERSON_NAME] Htg, Clg, Plbg & Elec. Thank you for working with us.…"
click at [529, 449] on span "Send Request" at bounding box center [520, 446] width 259 height 19
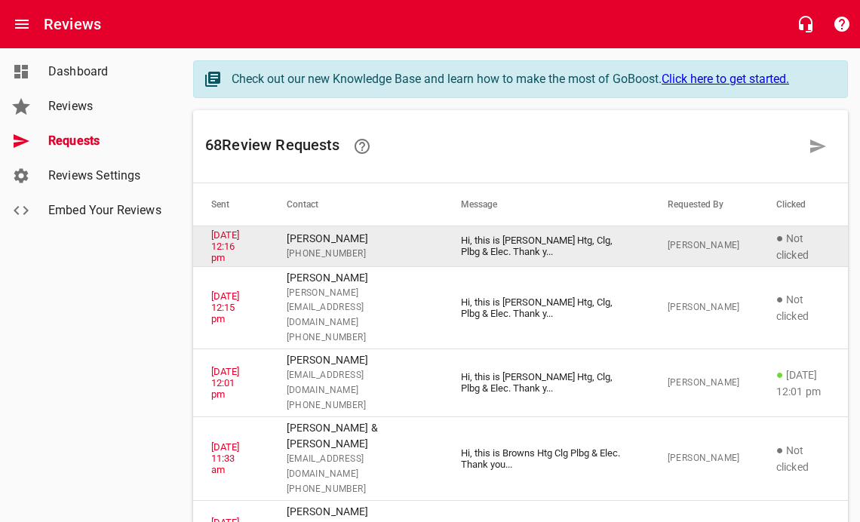
click at [329, 234] on p "[PERSON_NAME]" at bounding box center [356, 239] width 138 height 16
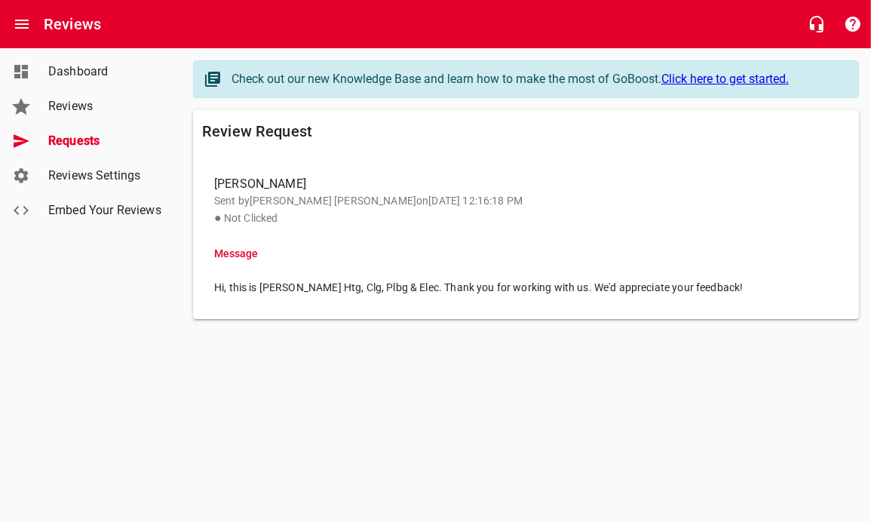
click at [293, 186] on span "[PERSON_NAME]" at bounding box center [519, 184] width 611 height 18
